Goal: Task Accomplishment & Management: Use online tool/utility

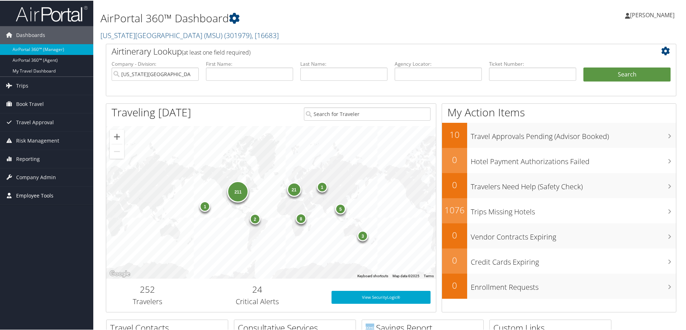
click at [20, 196] on span "Employee Tools" at bounding box center [34, 195] width 37 height 18
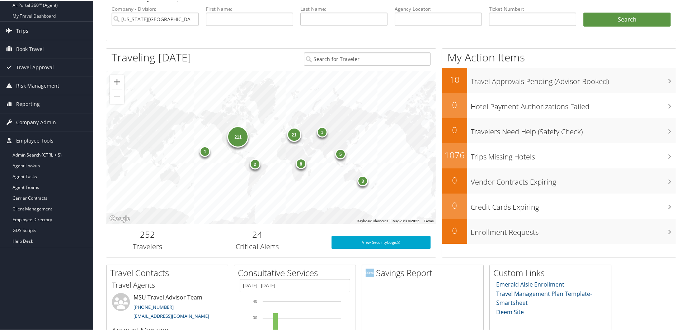
scroll to position [72, 0]
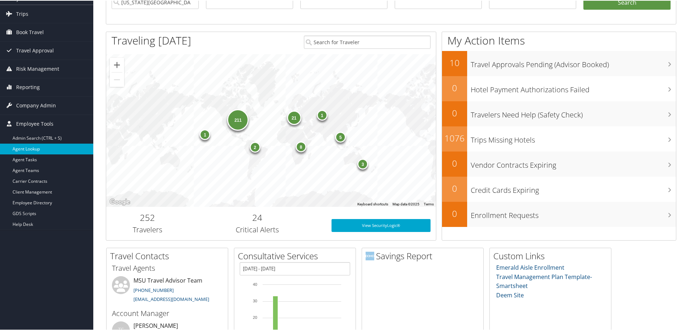
click at [30, 148] on link "Agent Lookup" at bounding box center [46, 148] width 93 height 11
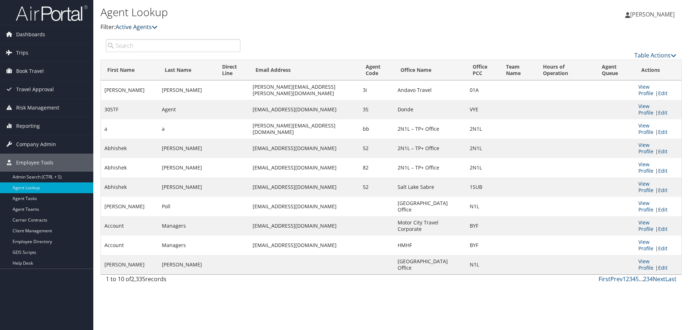
click at [141, 26] on link "Active Agents" at bounding box center [137, 27] width 42 height 8
click at [36, 144] on span "Company Admin" at bounding box center [36, 144] width 40 height 18
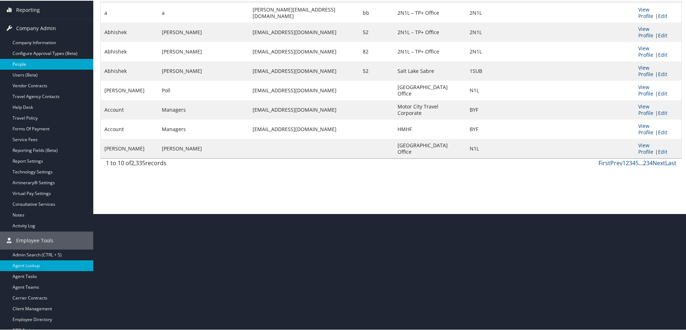
scroll to position [133, 0]
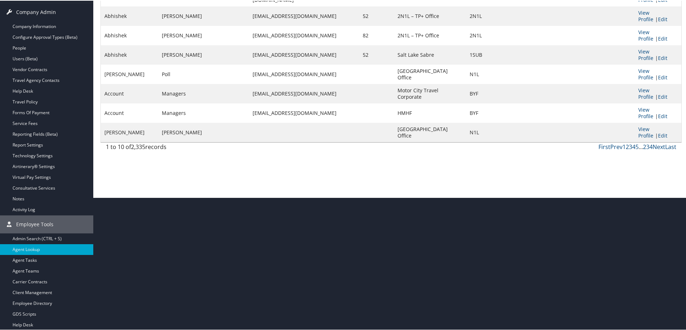
click at [156, 197] on html "Menu Dashboards ► AirPortal 360™ (Manager) AirPortal 360™ (Agent) My Travel Das…" at bounding box center [344, 32] width 689 height 330
click at [21, 248] on link "Agent Lookup" at bounding box center [46, 248] width 93 height 11
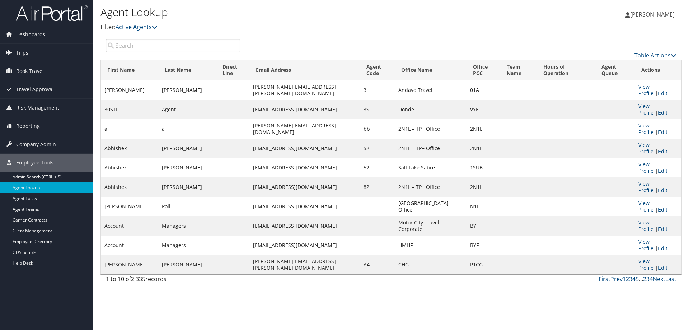
click at [136, 46] on input "search" at bounding box center [173, 45] width 135 height 13
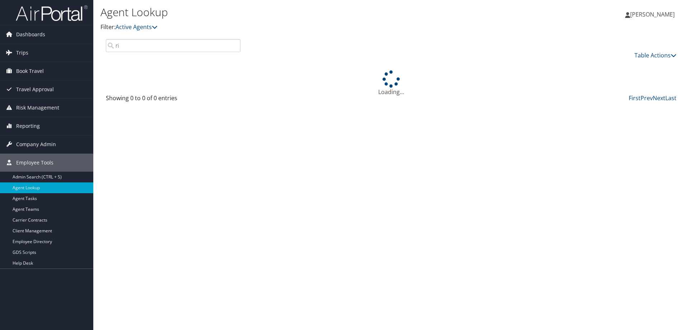
type input "r"
type input "R"
